Goal: Task Accomplishment & Management: Complete application form

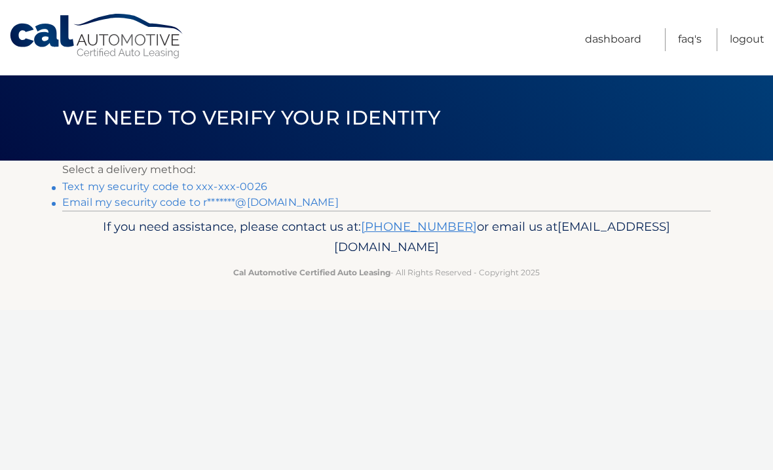
click at [254, 186] on link "Text my security code to xxx-xxx-0026" at bounding box center [164, 186] width 205 height 12
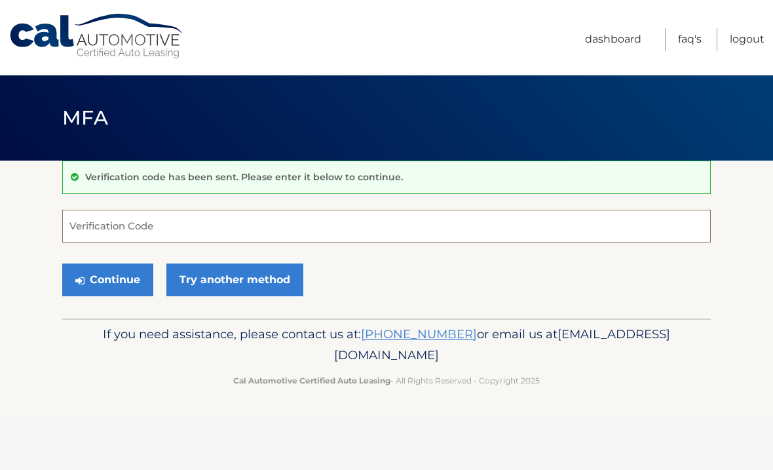
click at [167, 218] on input "Verification Code" at bounding box center [386, 226] width 649 height 33
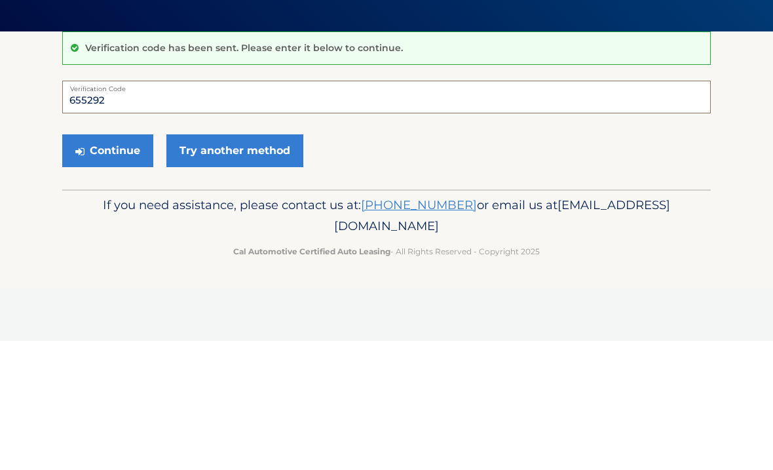
type input "655292"
click at [112, 263] on button "Continue" at bounding box center [107, 279] width 91 height 33
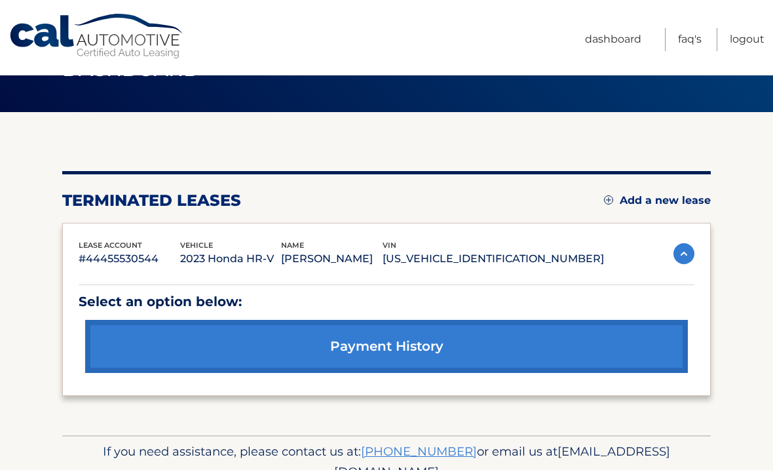
scroll to position [74, 0]
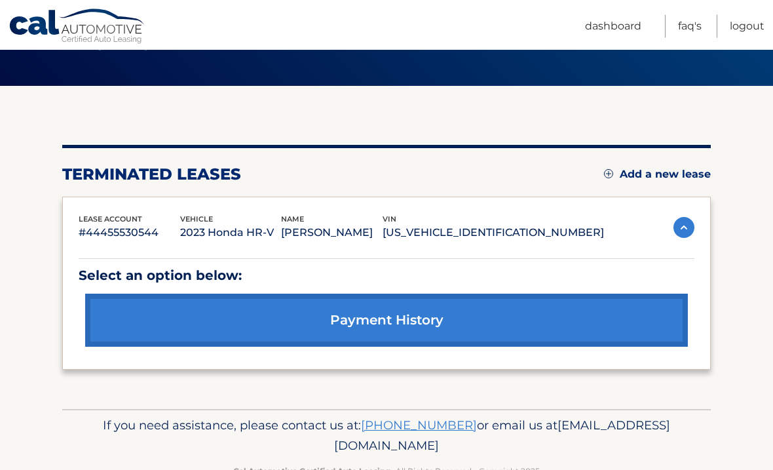
click at [427, 322] on link "payment history" at bounding box center [386, 320] width 603 height 53
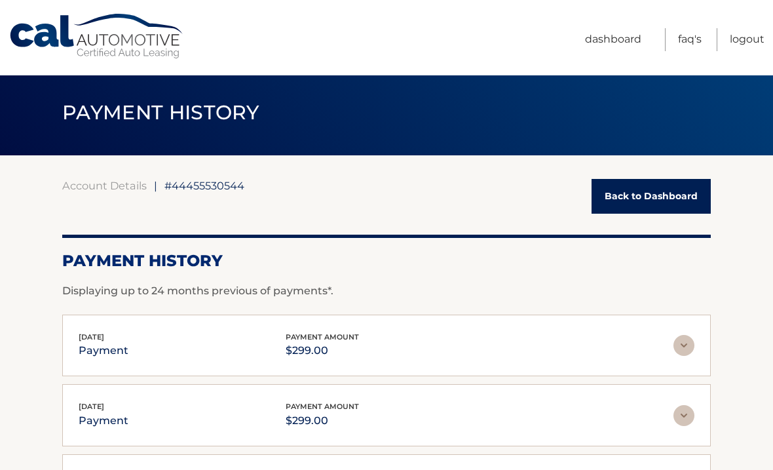
scroll to position [29, 0]
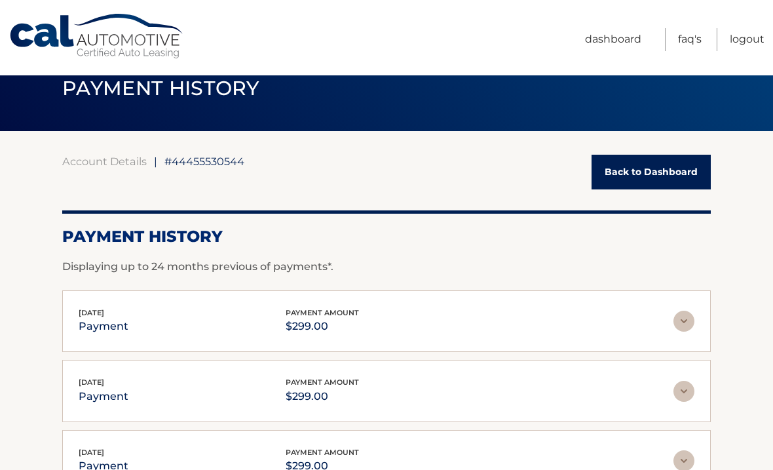
click at [681, 174] on link "Back to Dashboard" at bounding box center [651, 172] width 119 height 35
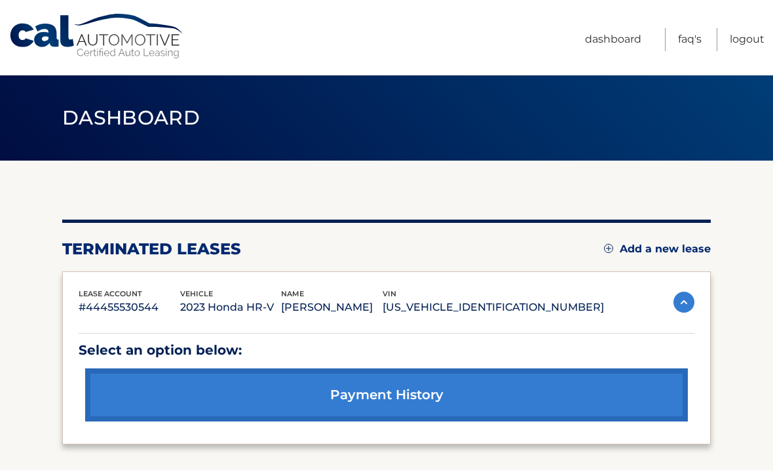
click at [675, 246] on link "Add a new lease" at bounding box center [657, 248] width 107 height 13
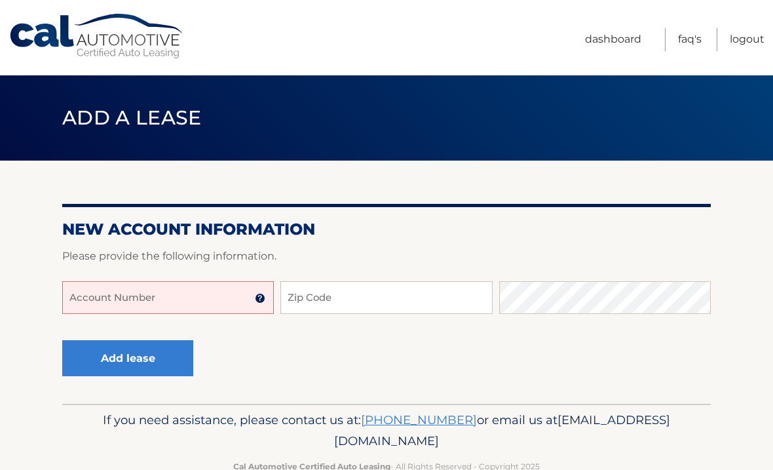
scroll to position [32, 0]
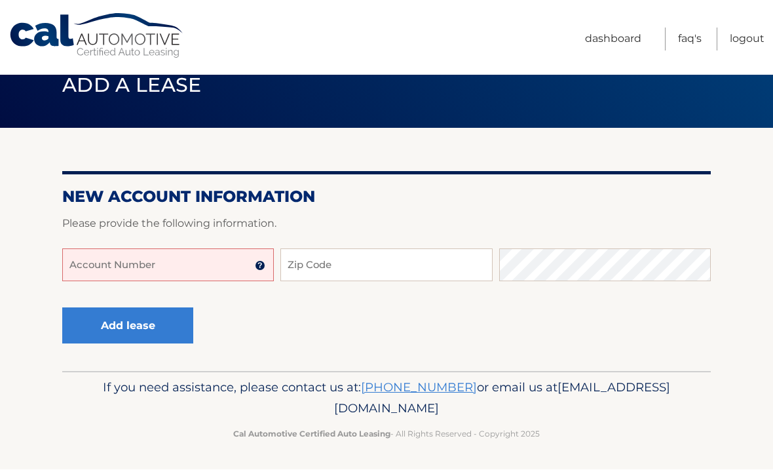
click at [199, 268] on input "Account Number" at bounding box center [168, 265] width 212 height 33
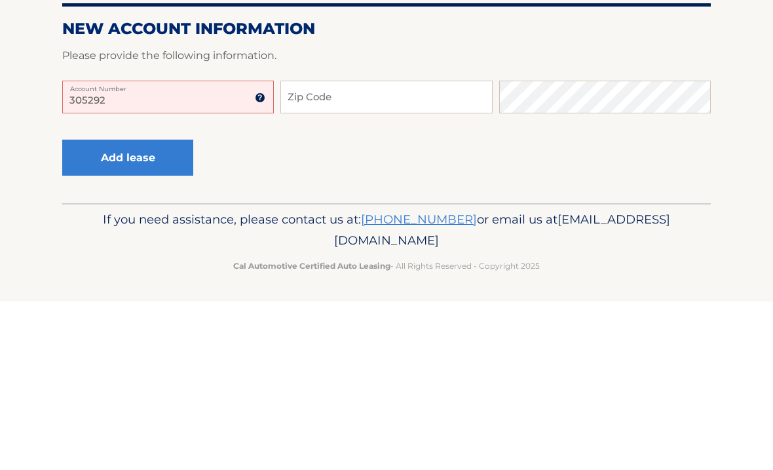
type input "305292"
click at [446, 249] on input "Zip Code" at bounding box center [386, 265] width 212 height 33
type input "11704"
click at [150, 308] on button "Add lease" at bounding box center [127, 326] width 131 height 36
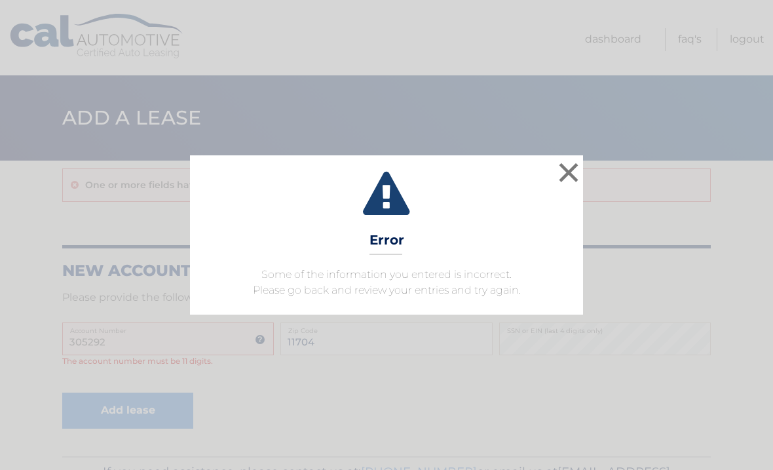
click at [578, 166] on button "×" at bounding box center [569, 172] width 26 height 26
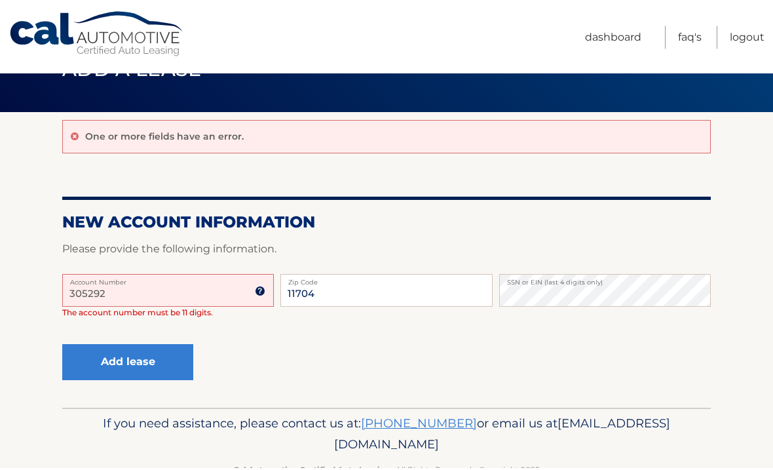
scroll to position [46, 0]
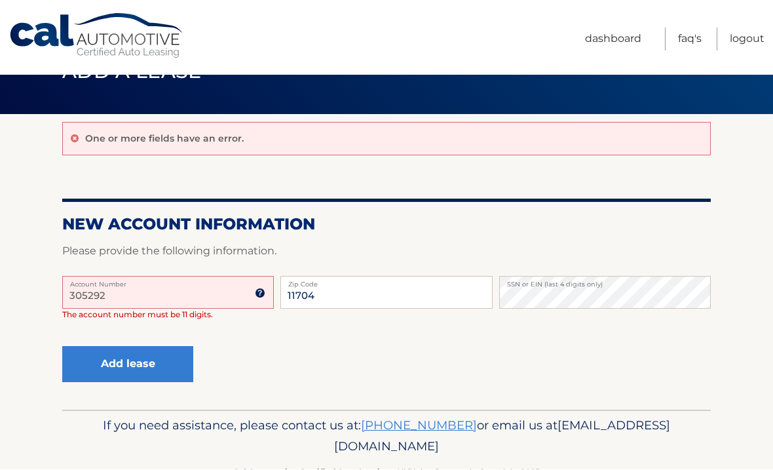
click at [615, 46] on link "Dashboard" at bounding box center [613, 39] width 56 height 23
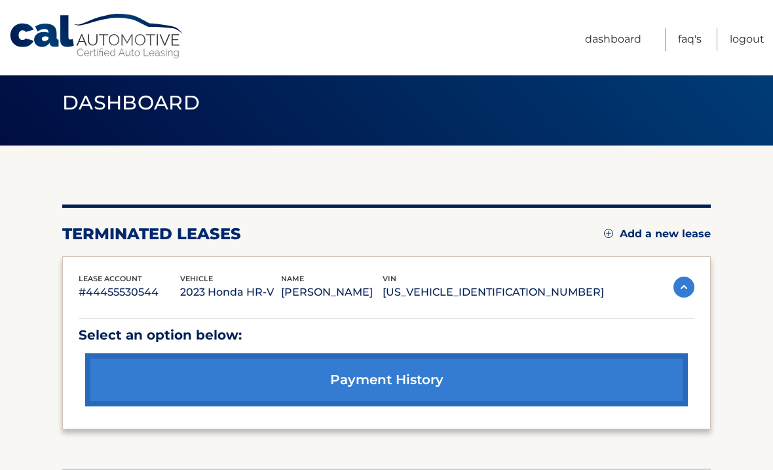
scroll to position [13, 0]
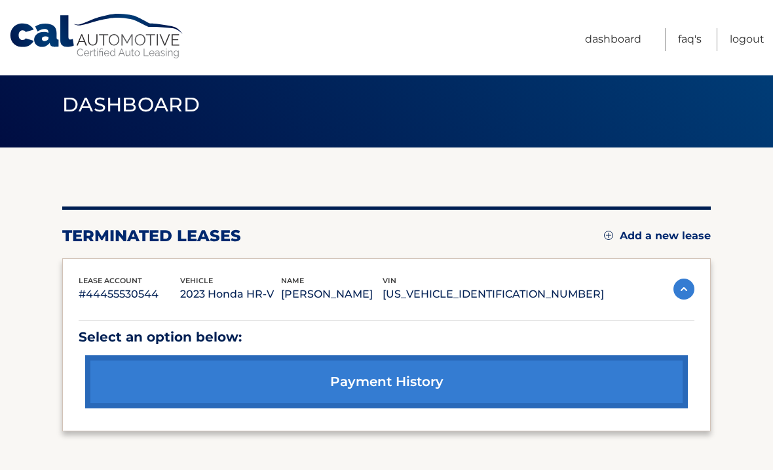
click at [695, 48] on link "FAQ's" at bounding box center [690, 39] width 24 height 23
